Goal: Information Seeking & Learning: Check status

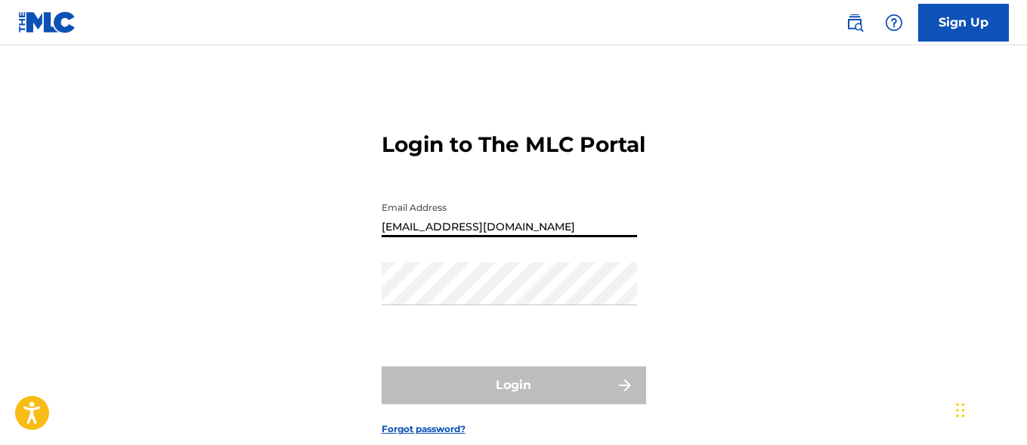
type input "[EMAIL_ADDRESS][DOMAIN_NAME]"
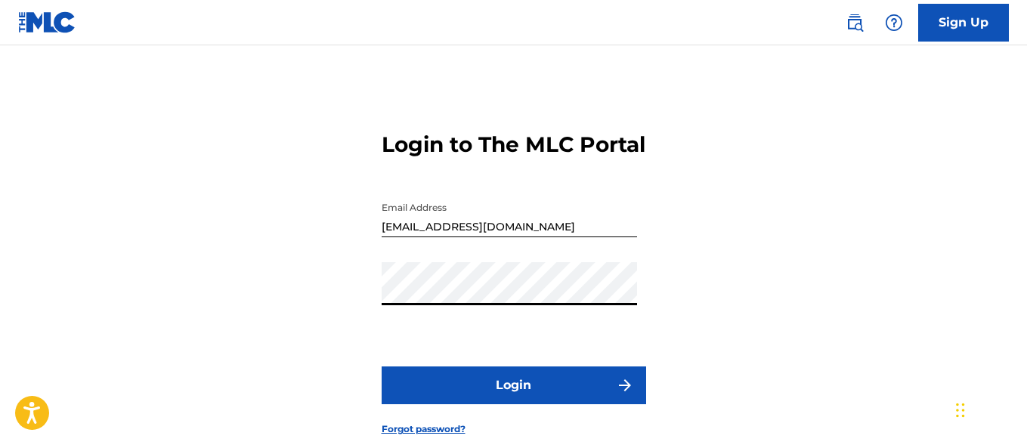
click at [513, 404] on button "Login" at bounding box center [514, 385] width 264 height 38
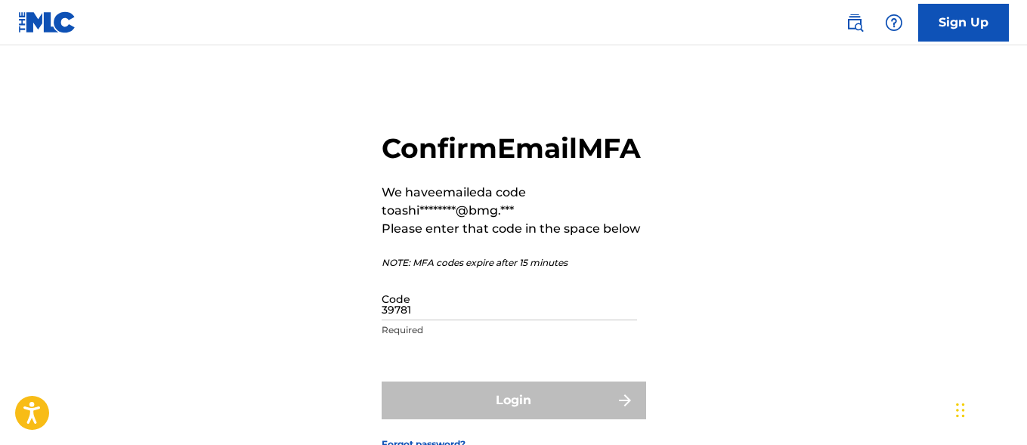
type input "397810"
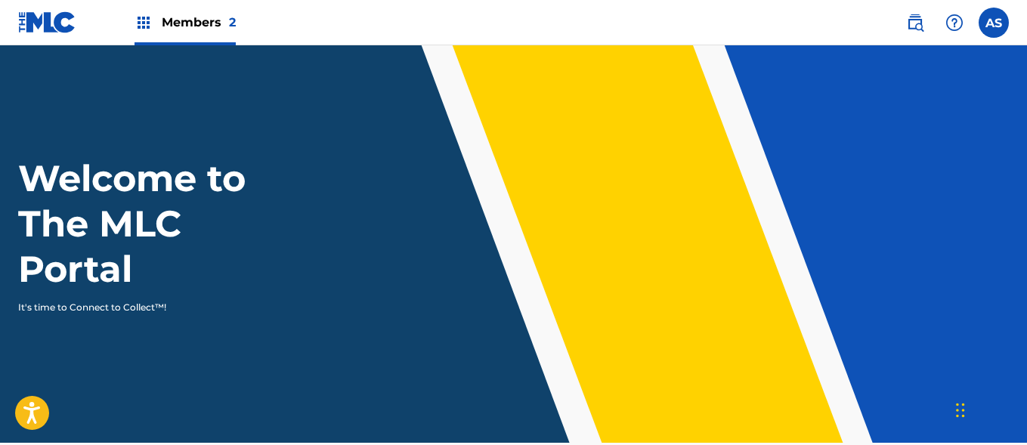
click at [144, 23] on img at bounding box center [143, 23] width 18 height 18
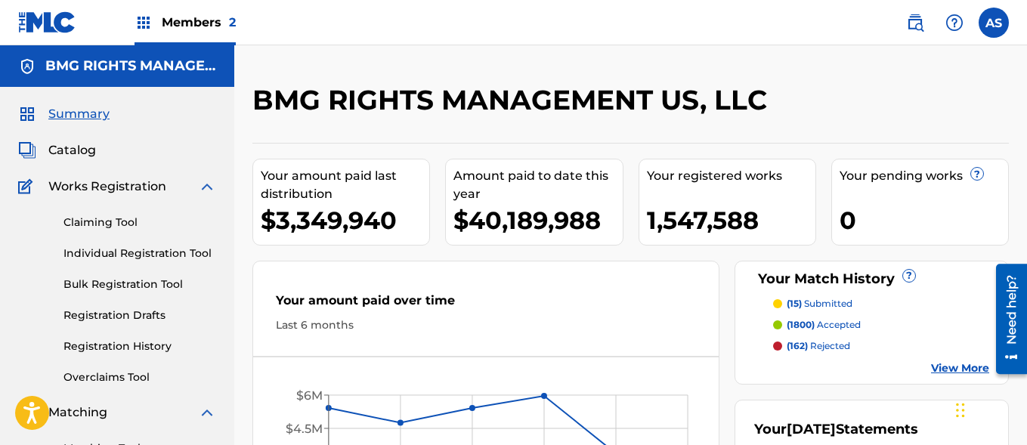
scroll to position [328, 0]
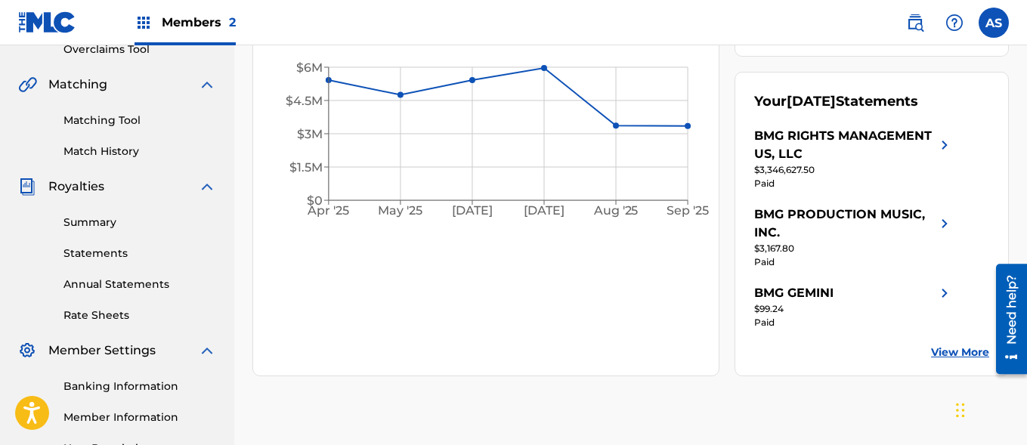
click at [140, 222] on link "Summary" at bounding box center [139, 223] width 153 height 16
